Goal: Navigation & Orientation: Find specific page/section

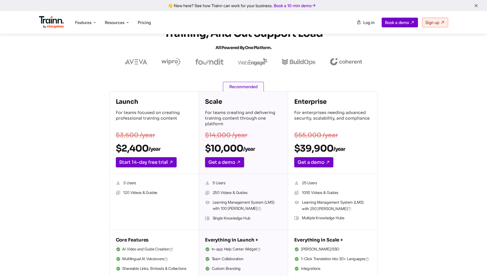
click at [406, 103] on div "Launch For teams focused on creating professional training content $3,600 /year…" at bounding box center [244, 189] width 368 height 197
click at [364, 23] on span "Log in" at bounding box center [368, 22] width 11 height 5
click at [358, 22] on icon at bounding box center [359, 22] width 5 height 5
click at [365, 24] on span "Log in" at bounding box center [368, 22] width 11 height 5
click at [365, 20] on span "Log in" at bounding box center [368, 22] width 11 height 5
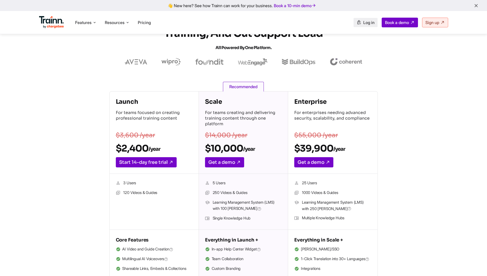
click at [360, 23] on link "Log in" at bounding box center [365, 22] width 24 height 9
click at [363, 22] on span "Log in" at bounding box center [368, 22] width 11 height 5
click at [365, 21] on span "Log in" at bounding box center [368, 22] width 11 height 5
click at [360, 22] on link "Log in" at bounding box center [365, 22] width 24 height 9
click at [365, 23] on span "Log in" at bounding box center [368, 22] width 11 height 5
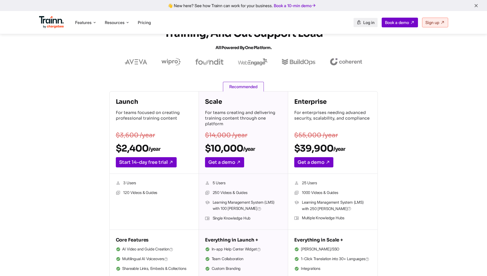
click at [360, 22] on link "Log in" at bounding box center [365, 22] width 24 height 9
click at [363, 22] on span "Log in" at bounding box center [368, 22] width 11 height 5
click at [360, 19] on link "Log in" at bounding box center [365, 22] width 24 height 9
click at [363, 24] on span "Log in" at bounding box center [368, 22] width 11 height 5
click at [359, 23] on link "Log in" at bounding box center [365, 22] width 24 height 9
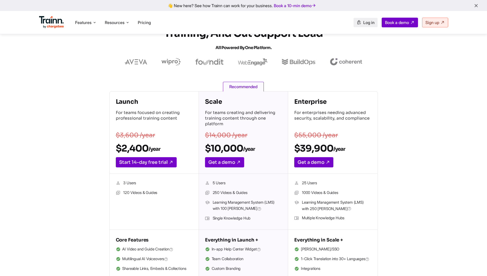
click at [359, 21] on link "Log in" at bounding box center [365, 22] width 24 height 9
click at [363, 24] on span "Log in" at bounding box center [368, 22] width 11 height 5
click at [363, 21] on span "Log in" at bounding box center [368, 22] width 11 height 5
click at [365, 26] on link "Log in" at bounding box center [365, 22] width 24 height 9
